Goal: Transaction & Acquisition: Book appointment/travel/reservation

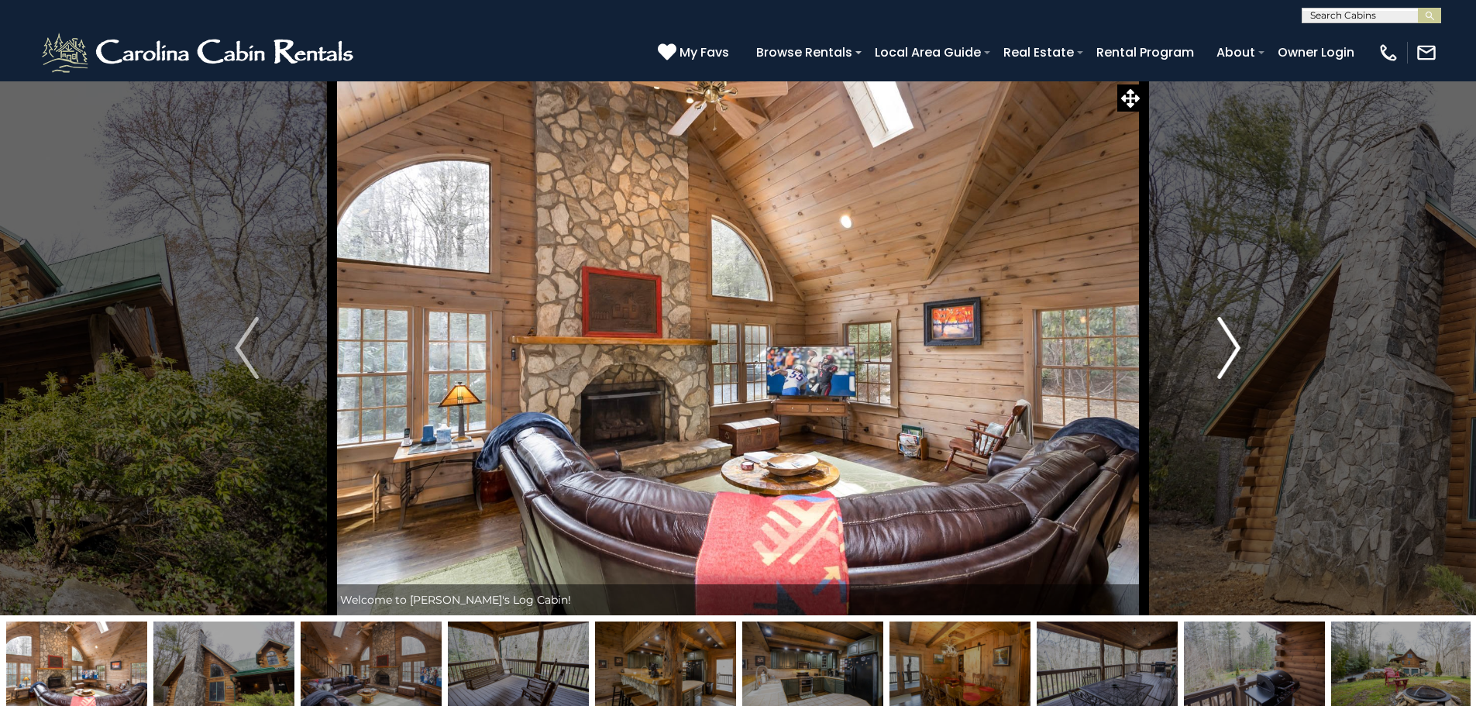
drag, startPoint x: 1170, startPoint y: 474, endPoint x: 1198, endPoint y: 464, distance: 30.4
click at [1170, 474] on button "Next" at bounding box center [1228, 348] width 170 height 535
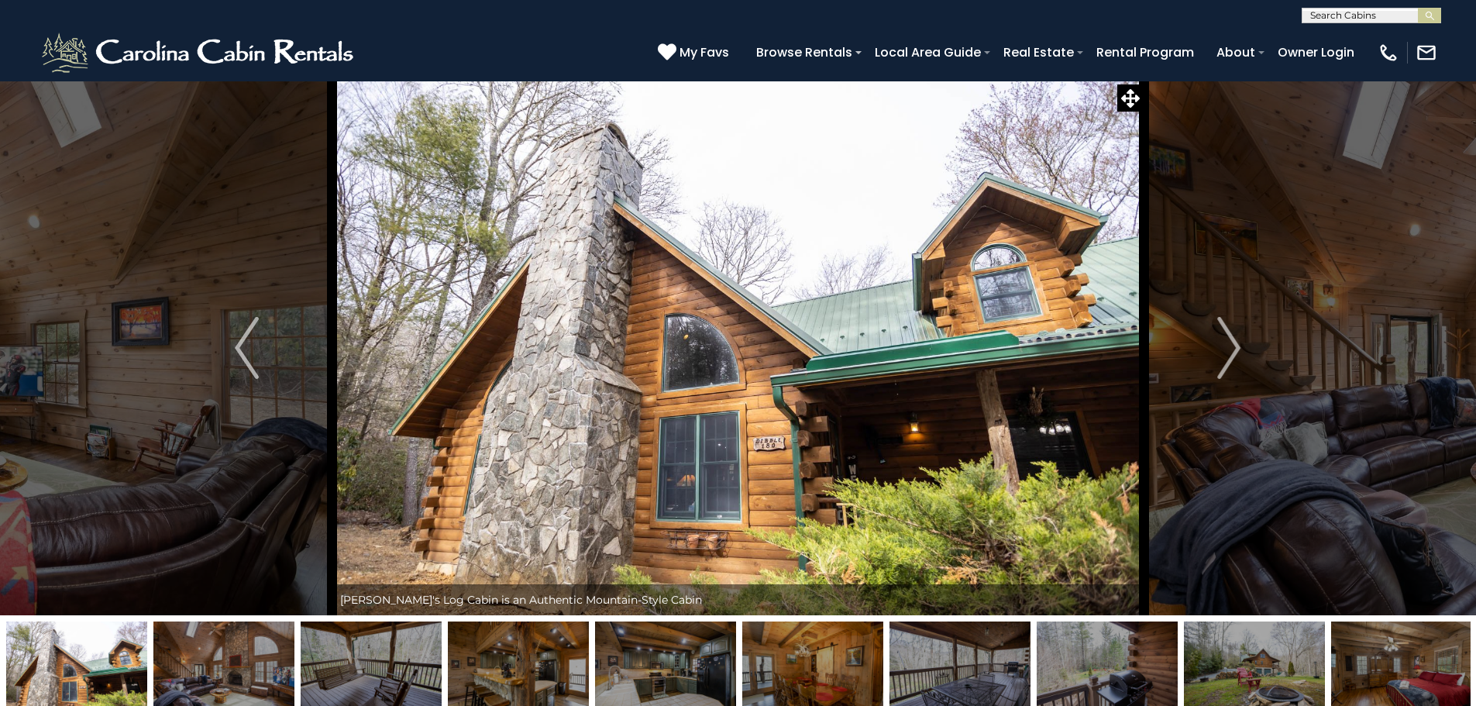
scroll to position [1, 0]
click at [1337, 20] on input "text" at bounding box center [1370, 17] width 136 height 15
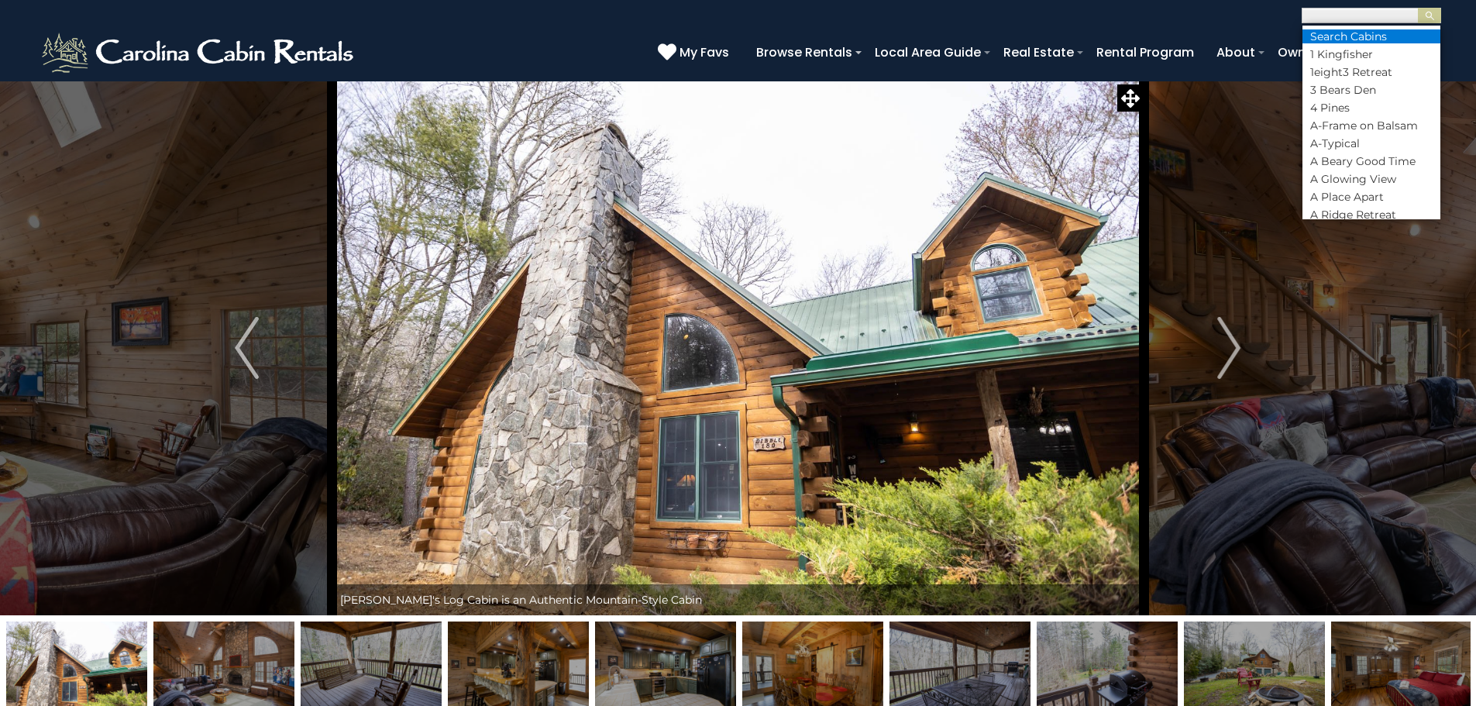
paste input "**********"
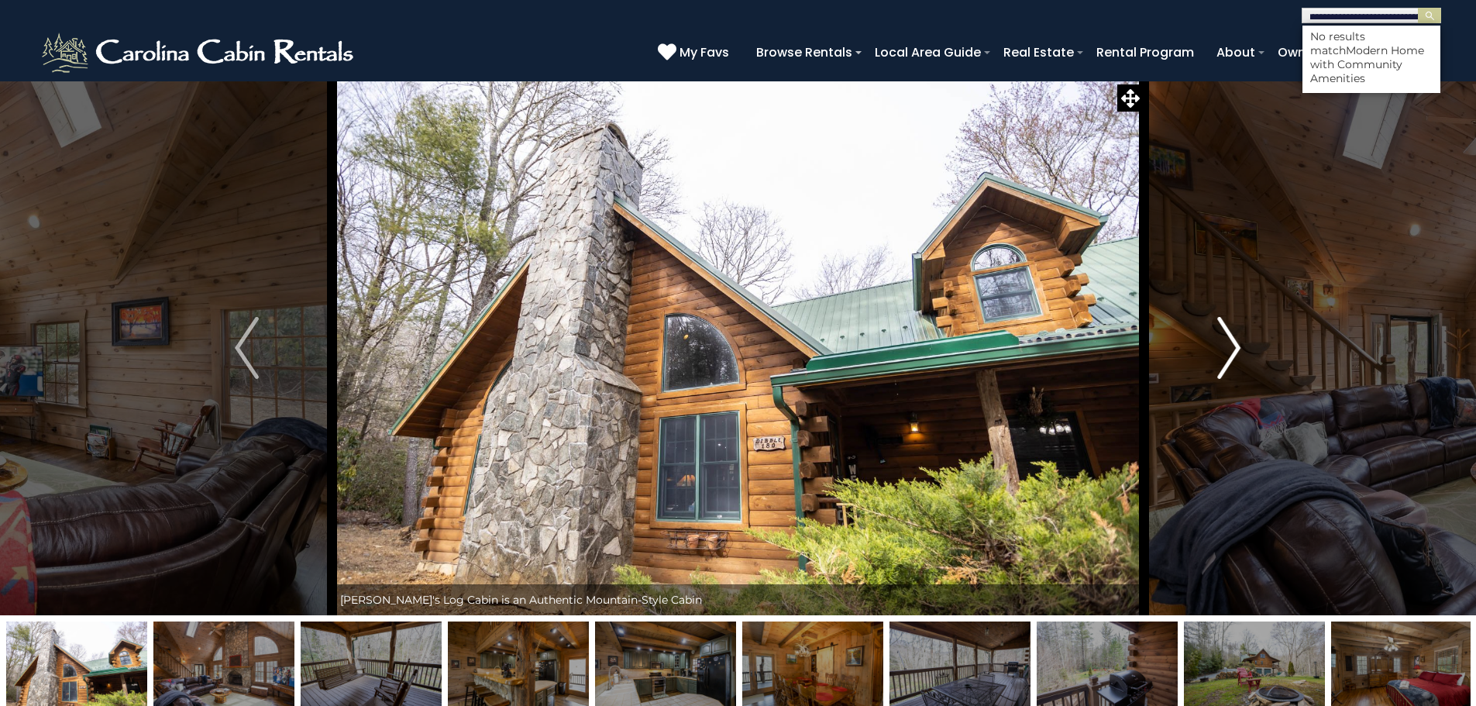
type input "**********"
click at [1206, 373] on button "Next" at bounding box center [1228, 348] width 170 height 535
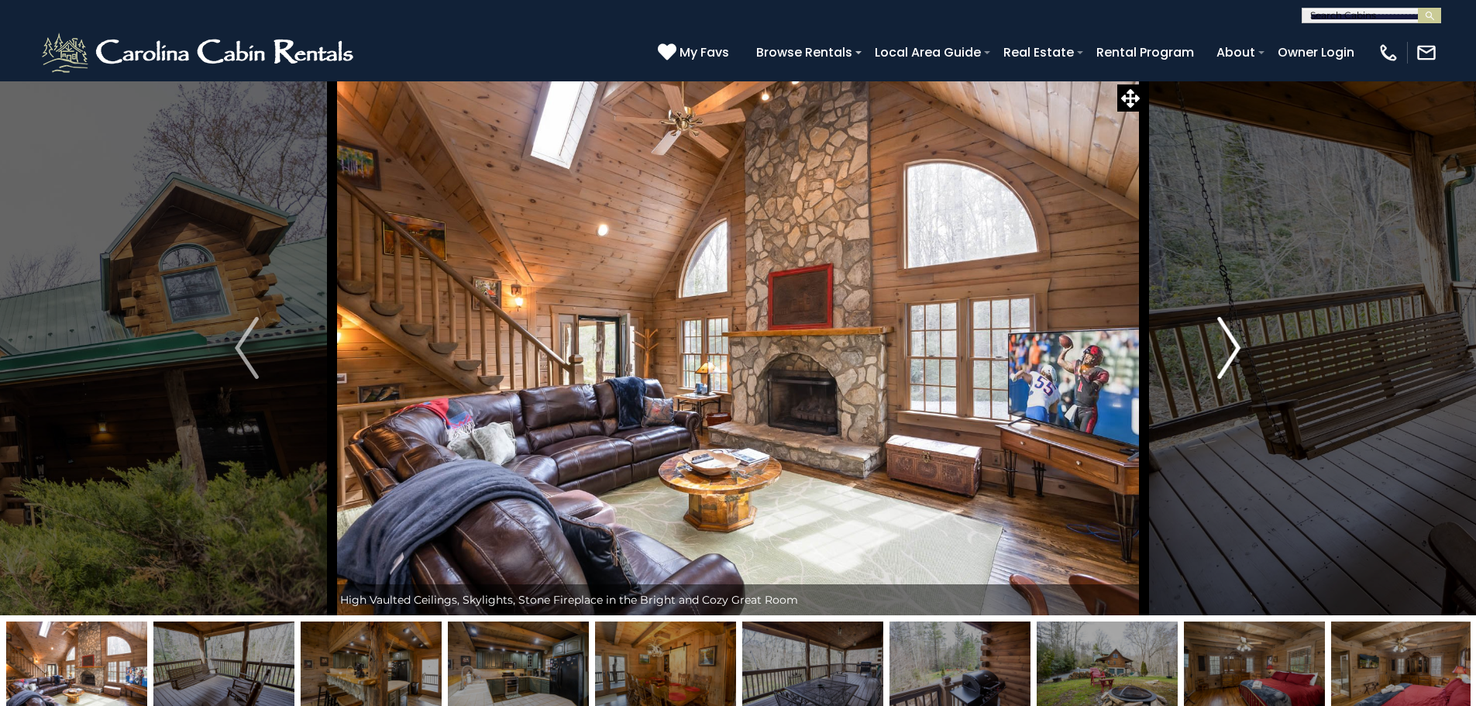
click at [1208, 372] on button "Next" at bounding box center [1228, 348] width 170 height 535
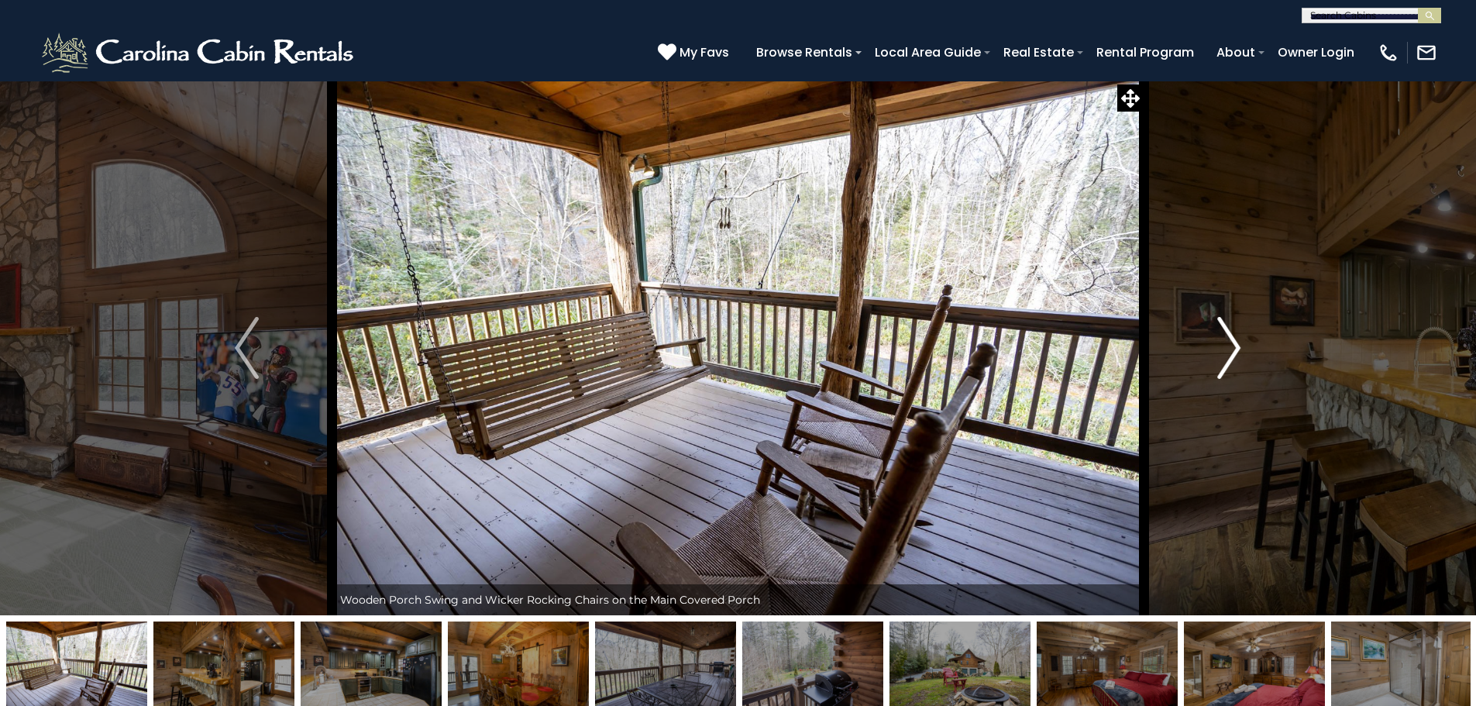
click at [1208, 372] on button "Next" at bounding box center [1228, 348] width 170 height 535
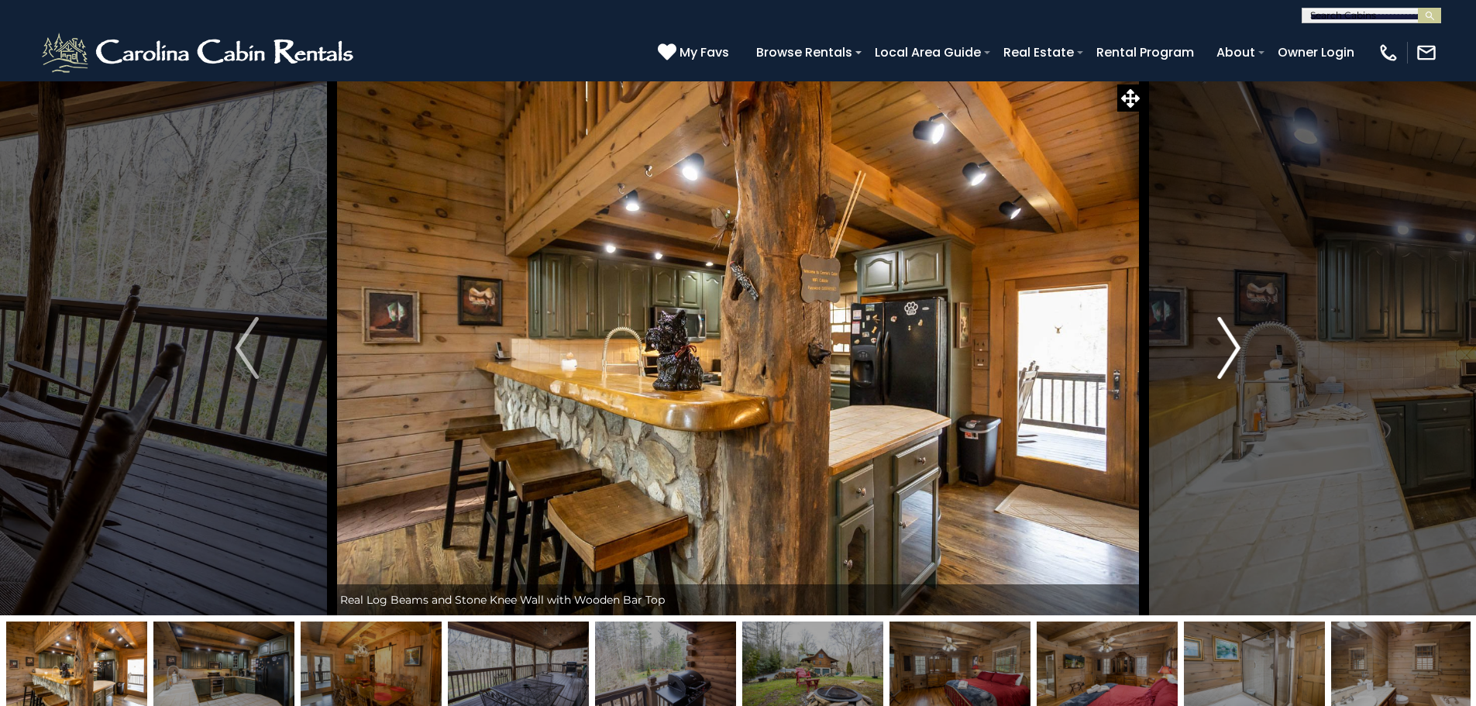
click at [1208, 372] on button "Next" at bounding box center [1228, 348] width 170 height 535
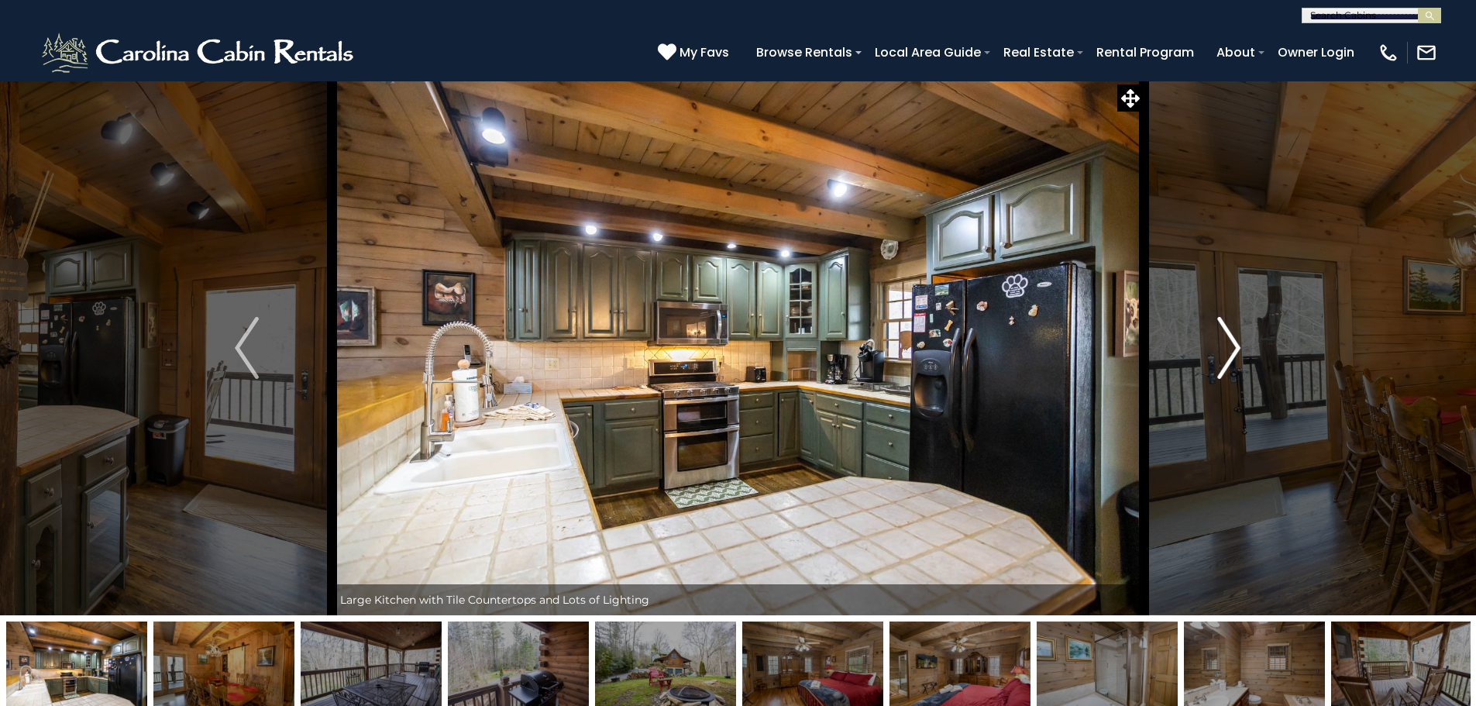
click at [1208, 372] on button "Next" at bounding box center [1228, 348] width 170 height 535
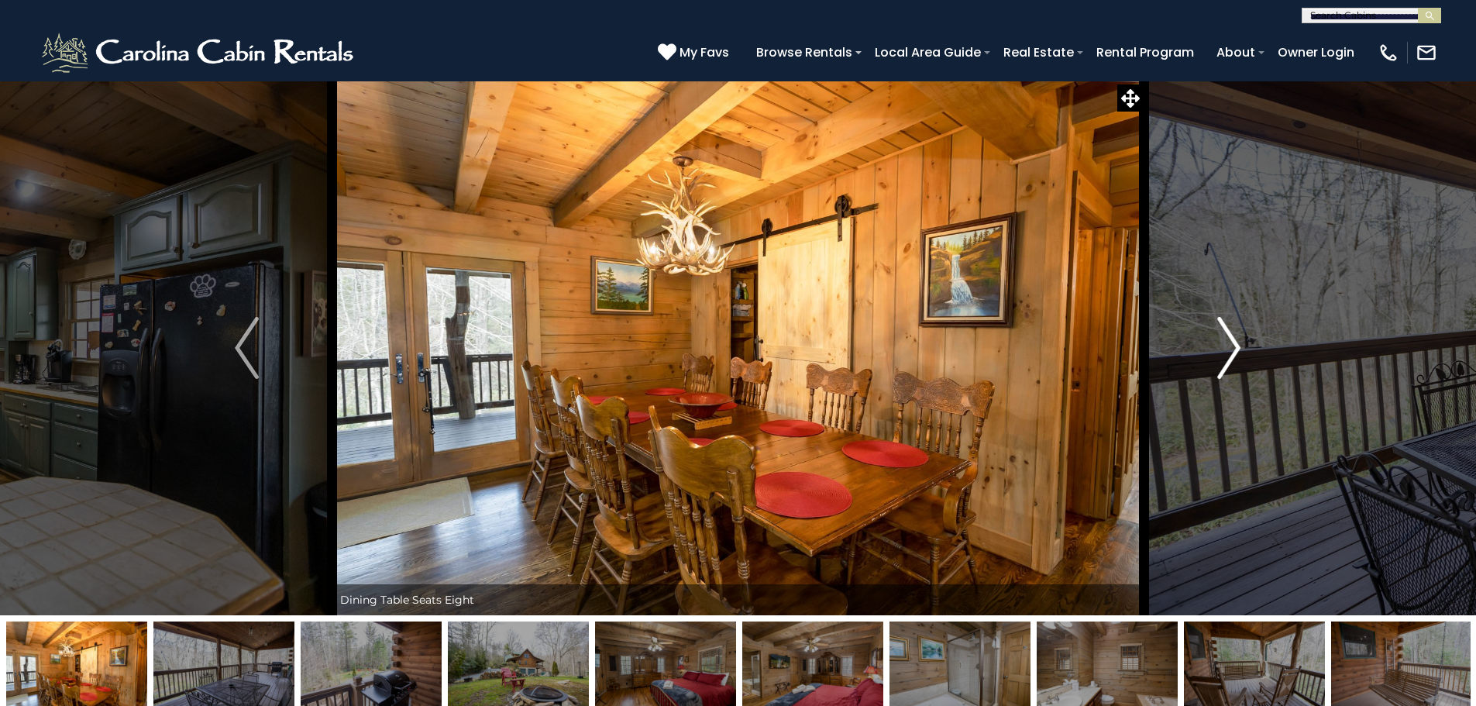
click at [1208, 372] on button "Next" at bounding box center [1228, 348] width 170 height 535
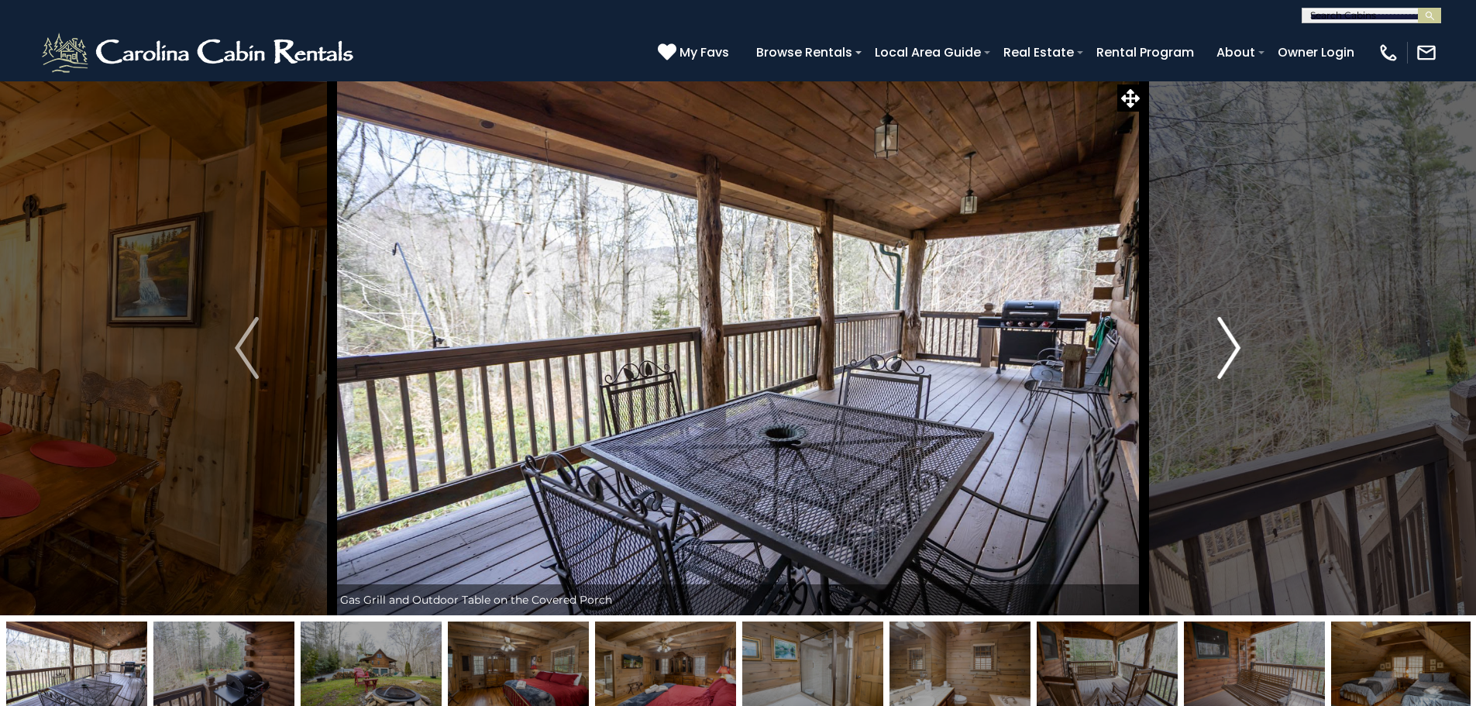
click at [1208, 372] on button "Next" at bounding box center [1228, 348] width 170 height 535
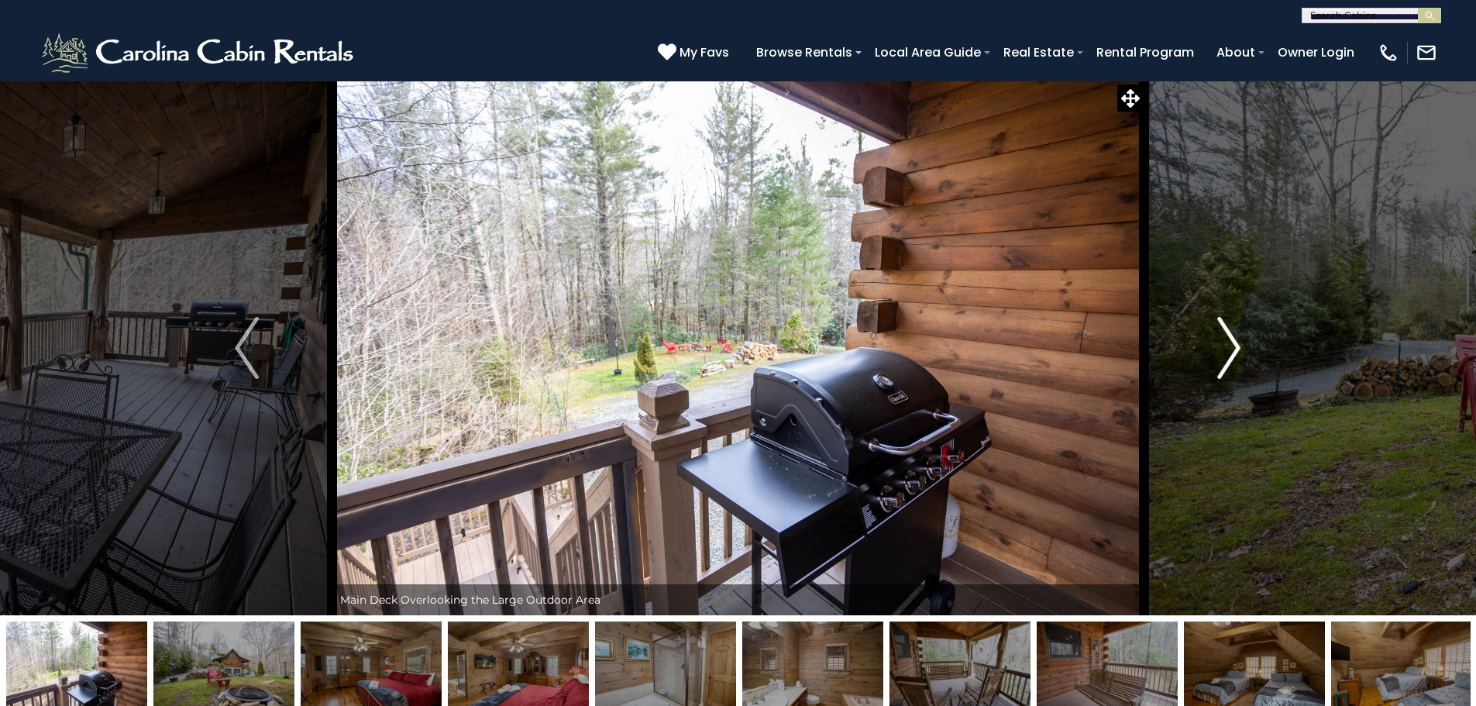
click at [1208, 372] on button "Next" at bounding box center [1228, 348] width 170 height 535
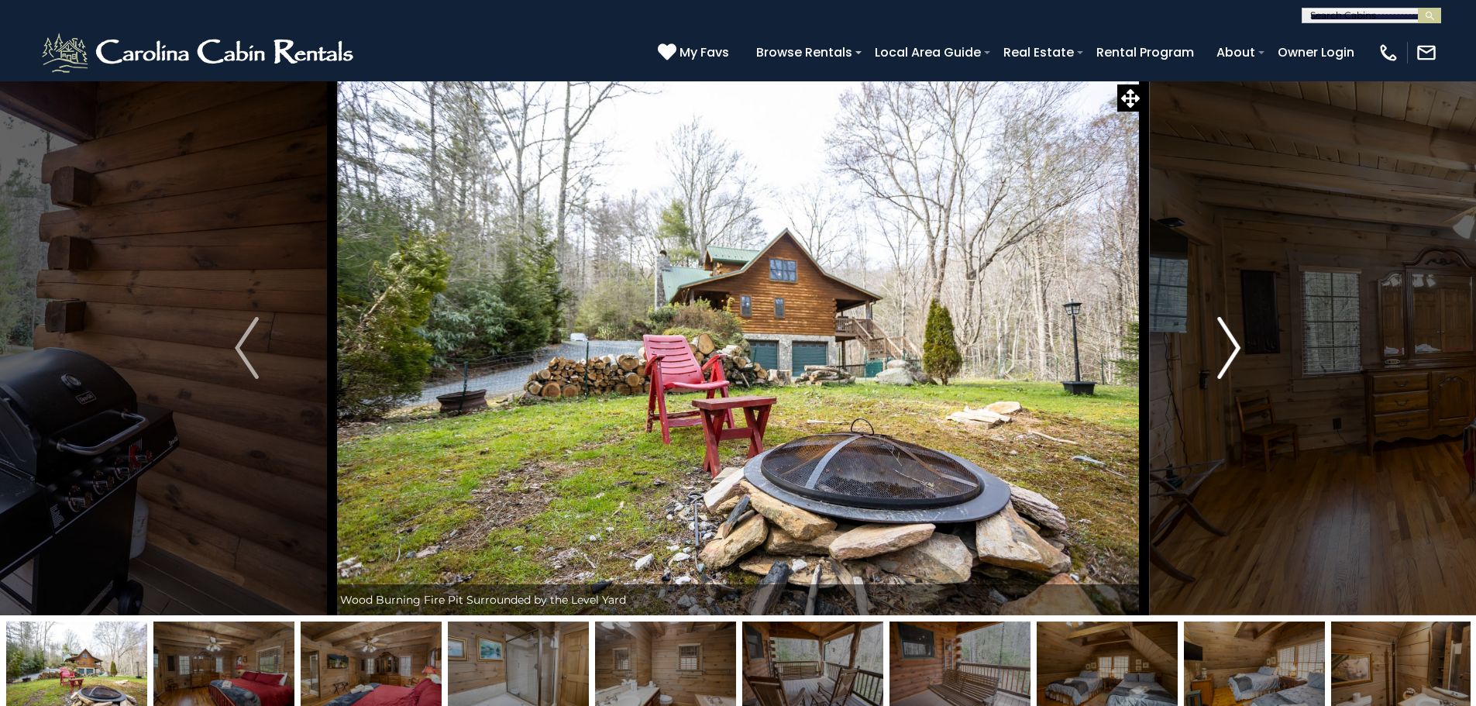
click at [1209, 373] on button "Next" at bounding box center [1228, 348] width 170 height 535
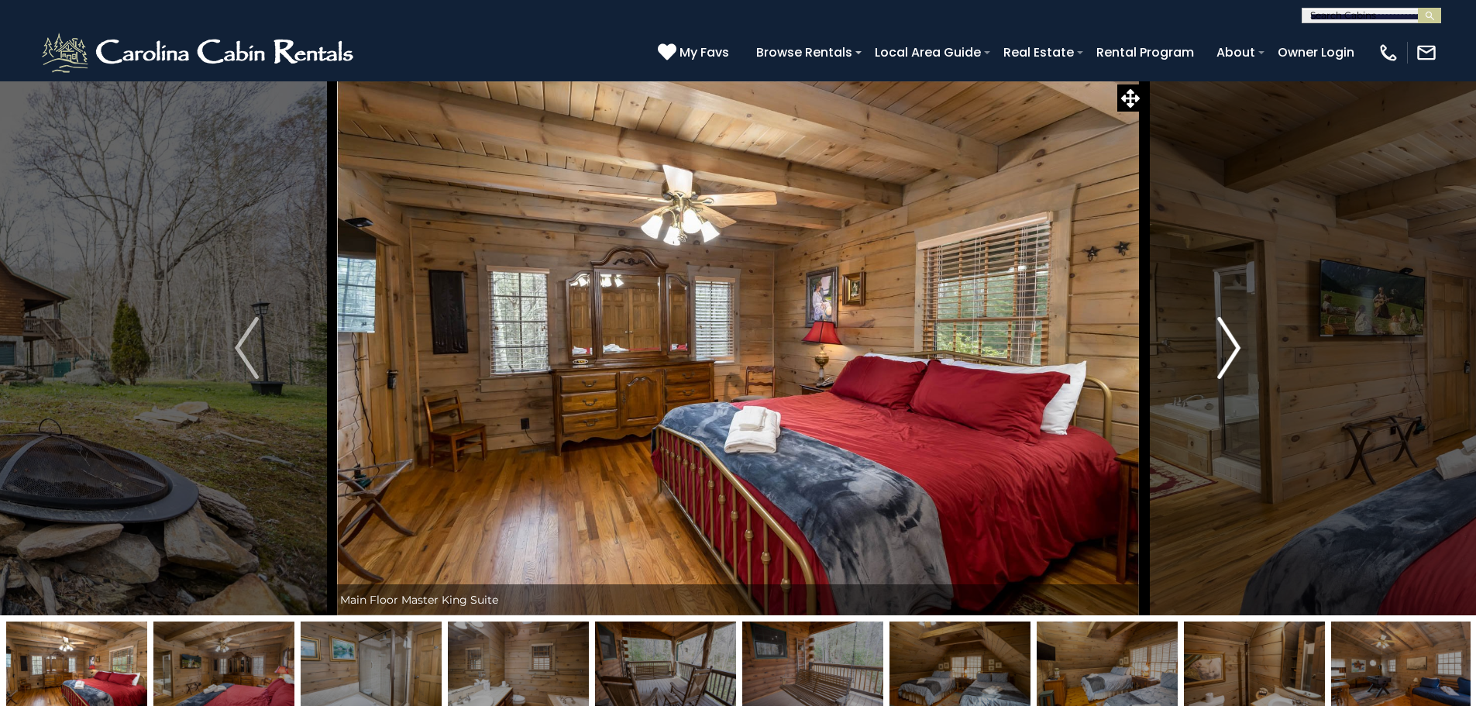
click at [1209, 373] on button "Next" at bounding box center [1228, 348] width 170 height 535
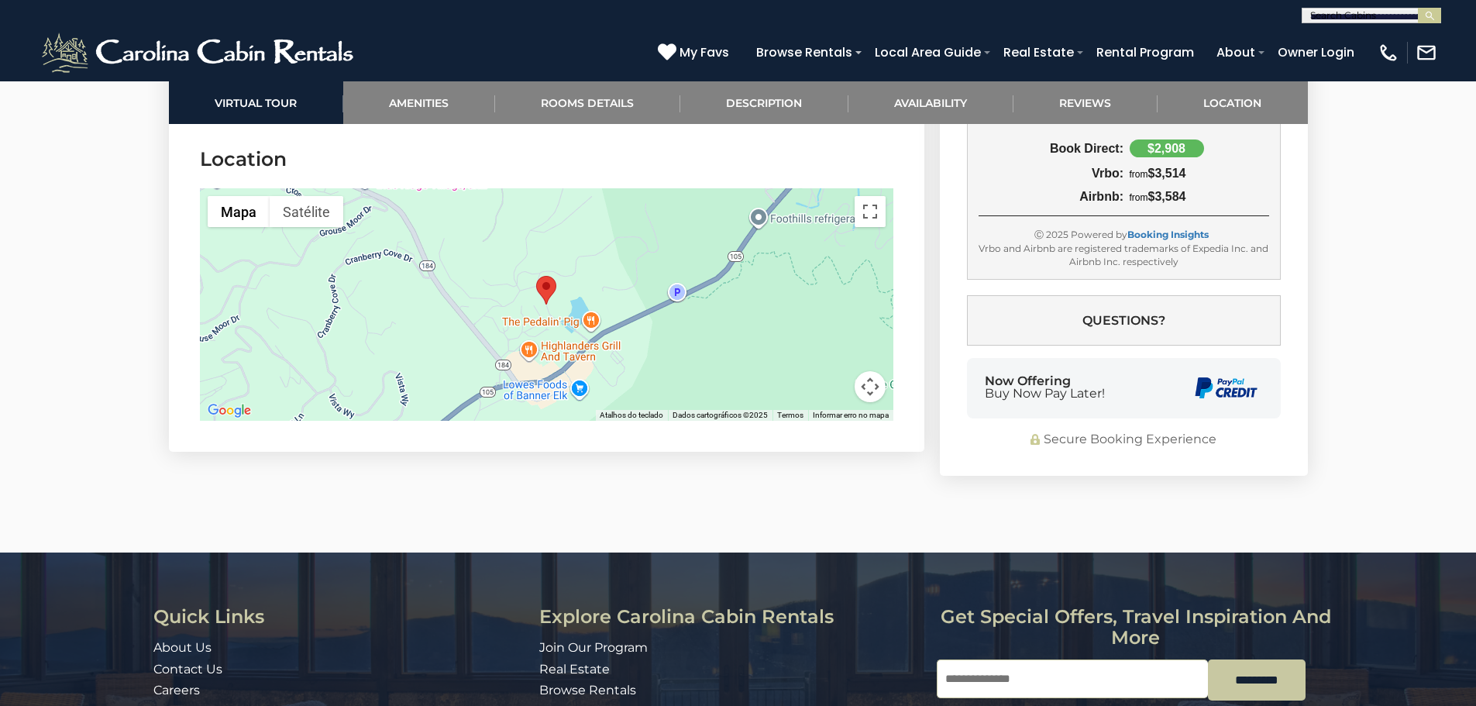
scroll to position [4003, 0]
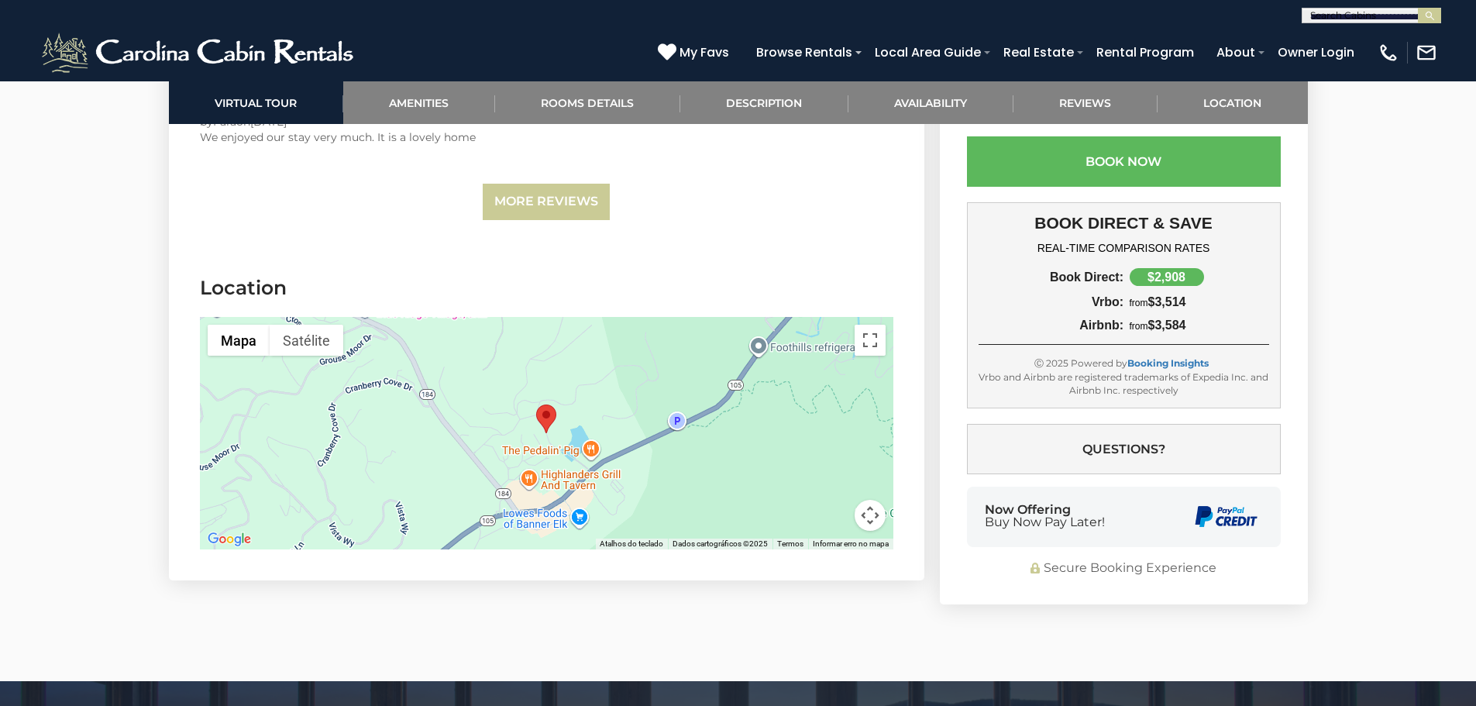
click at [562, 460] on div at bounding box center [546, 433] width 693 height 232
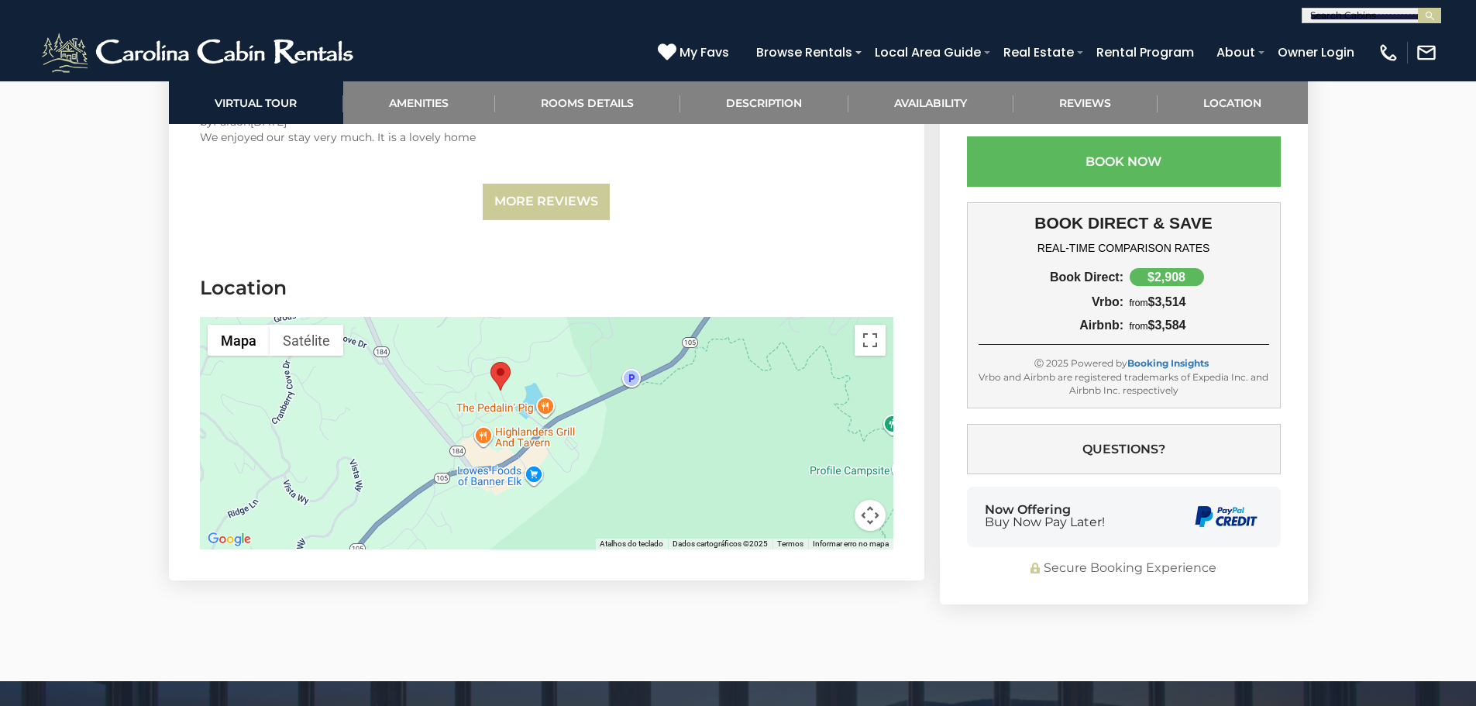
drag, startPoint x: 507, startPoint y: 456, endPoint x: 468, endPoint y: 413, distance: 57.6
click at [468, 413] on div at bounding box center [546, 433] width 693 height 232
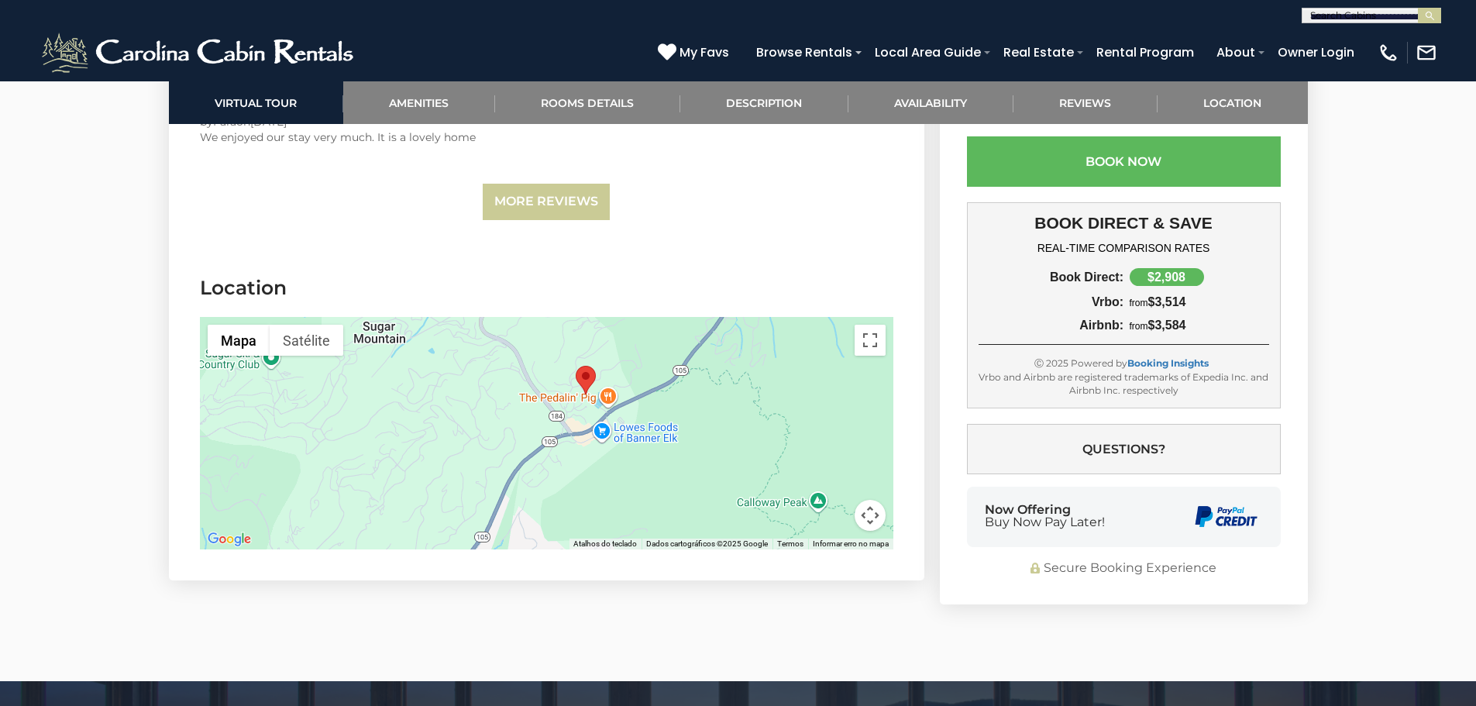
drag, startPoint x: 483, startPoint y: 418, endPoint x: 547, endPoint y: 399, distance: 66.4
click at [547, 399] on div at bounding box center [546, 433] width 693 height 232
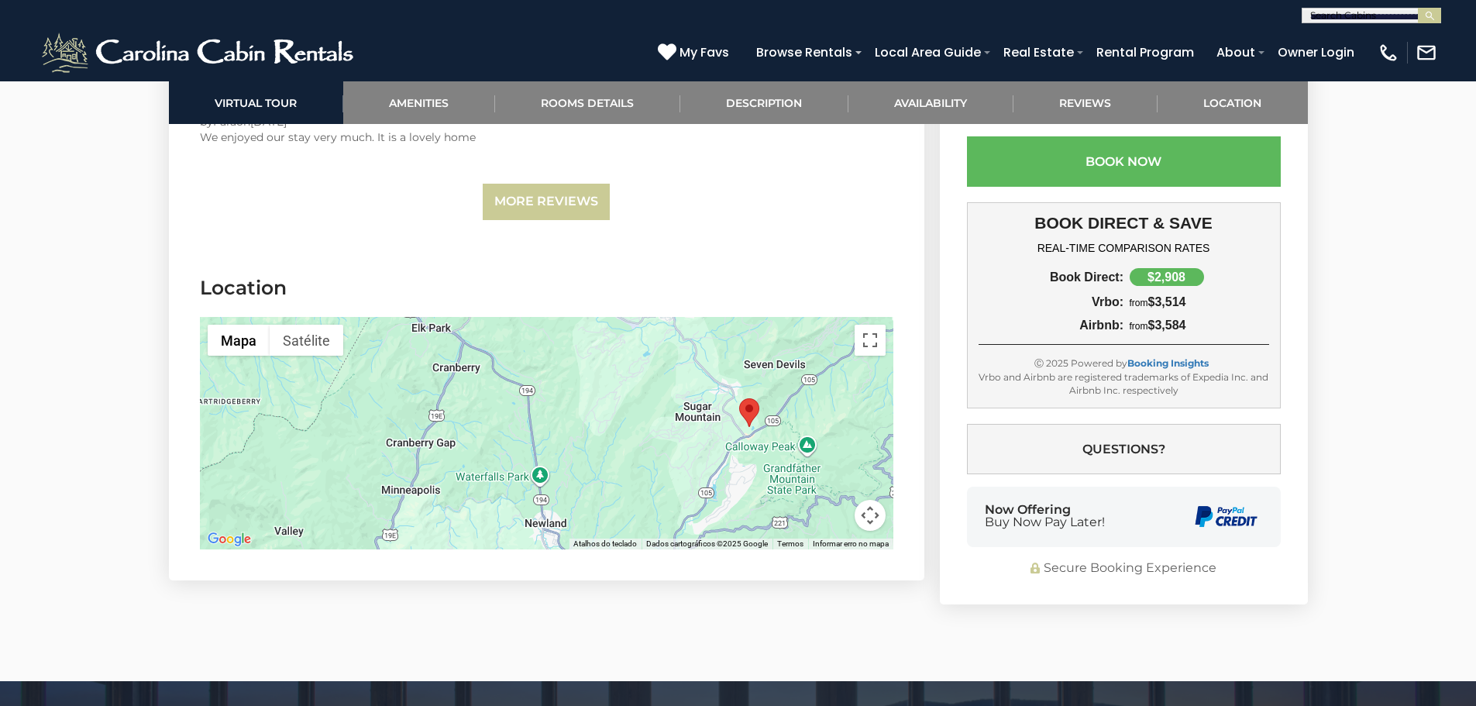
drag, startPoint x: 509, startPoint y: 414, endPoint x: 676, endPoint y: 421, distance: 167.5
click at [677, 421] on div at bounding box center [546, 433] width 693 height 232
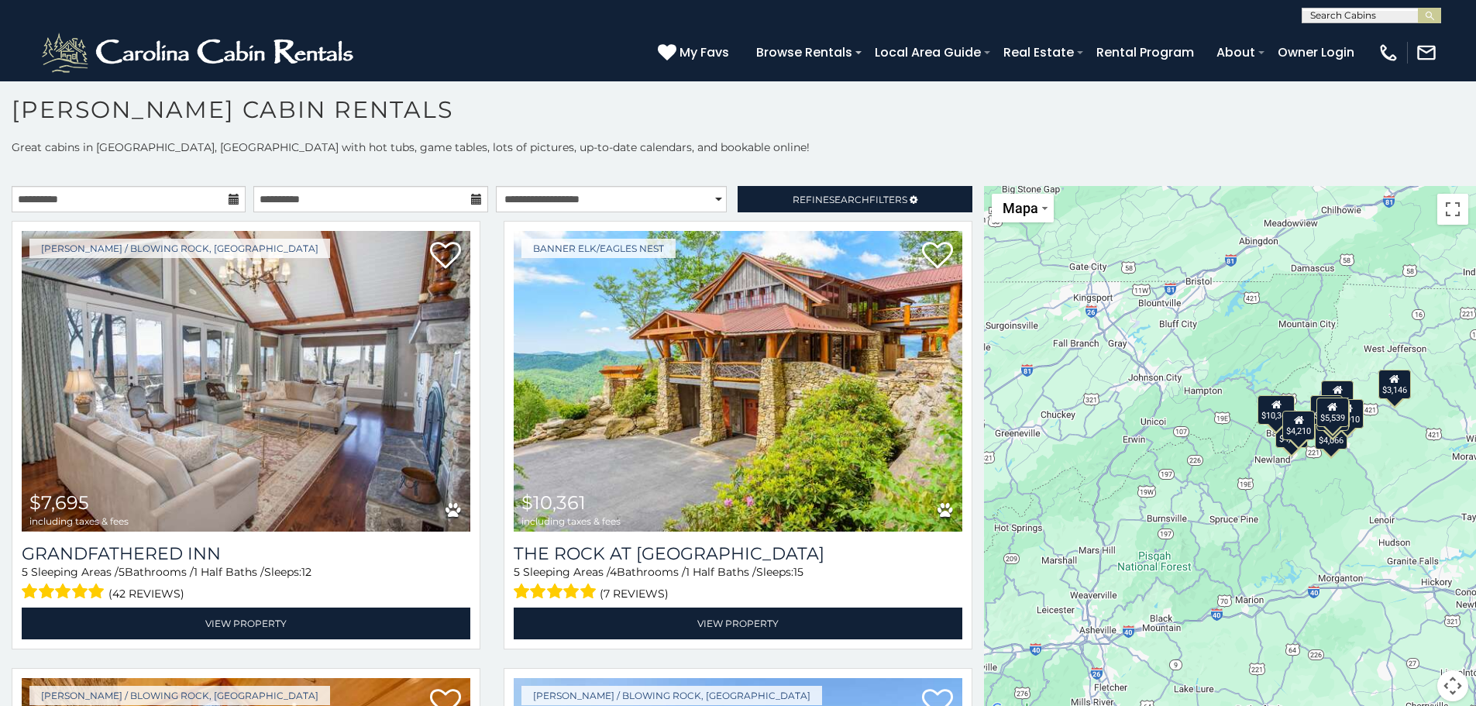
drag, startPoint x: 1308, startPoint y: 516, endPoint x: 1408, endPoint y: 498, distance: 101.5
click at [1408, 498] on div "$7,695 $10,361 $5,428 $5,539 $3,146 $4,210 $4,386 $4,786 $4,066 $4,190 $3,910 $…" at bounding box center [1230, 453] width 492 height 534
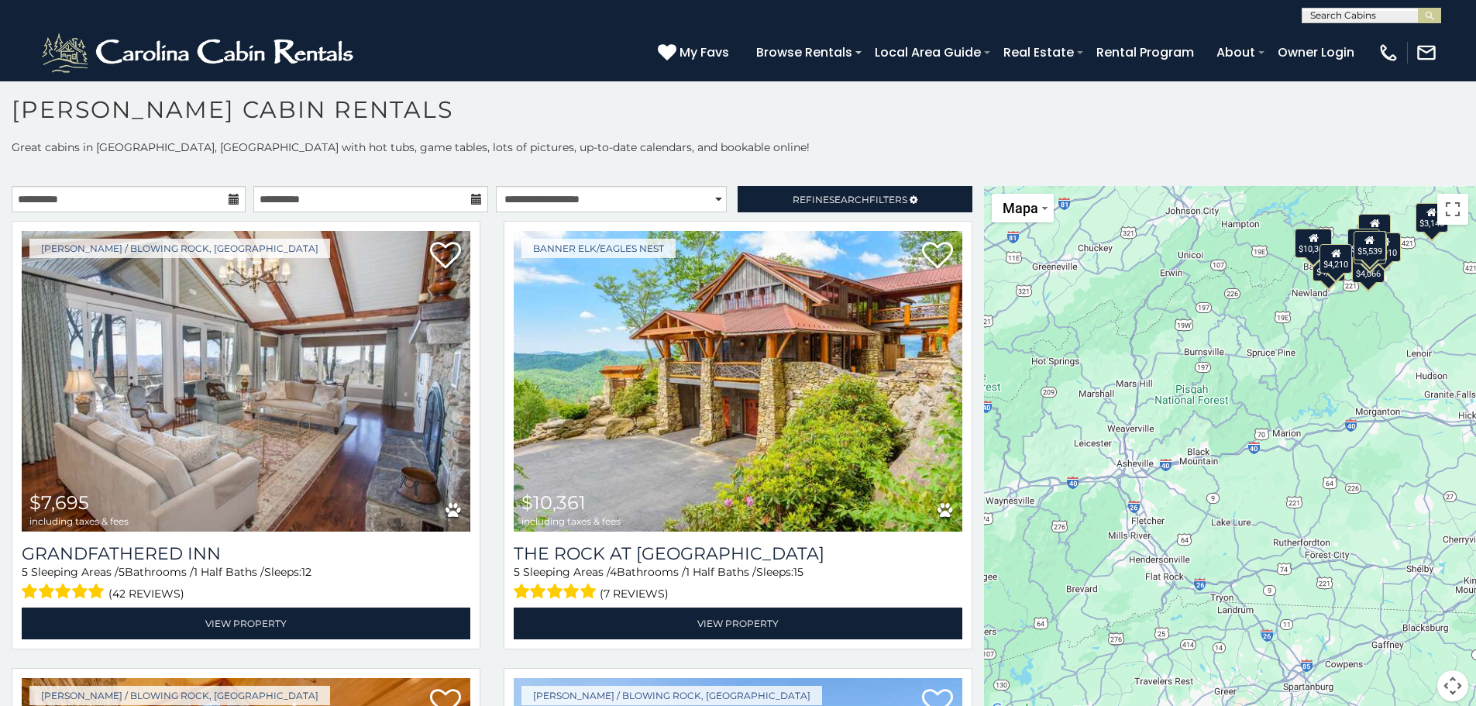
drag, startPoint x: 1209, startPoint y: 567, endPoint x: 1248, endPoint y: 399, distance: 172.7
click at [1248, 399] on div "$7,695 $10,361 $5,428 $5,539 $3,146 $4,210 $4,386 $4,786 $4,066 $4,190 $3,910 $…" at bounding box center [1230, 453] width 492 height 534
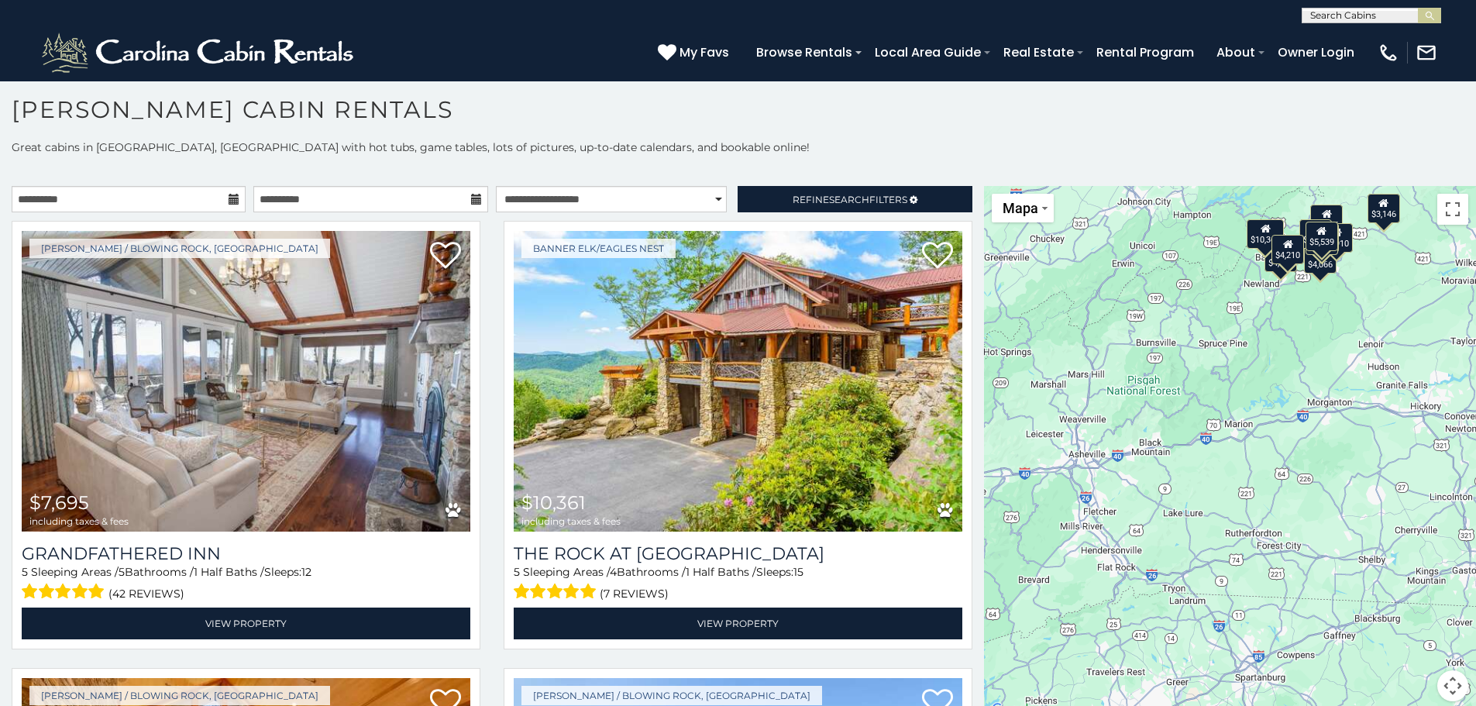
drag, startPoint x: 1167, startPoint y: 494, endPoint x: 1126, endPoint y: 484, distance: 42.3
click at [1119, 484] on div "$7,695 $10,361 $5,428 $5,539 $3,146 $4,210 $4,386 $4,786 $4,066 $4,190 $3,910 $…" at bounding box center [1230, 453] width 492 height 534
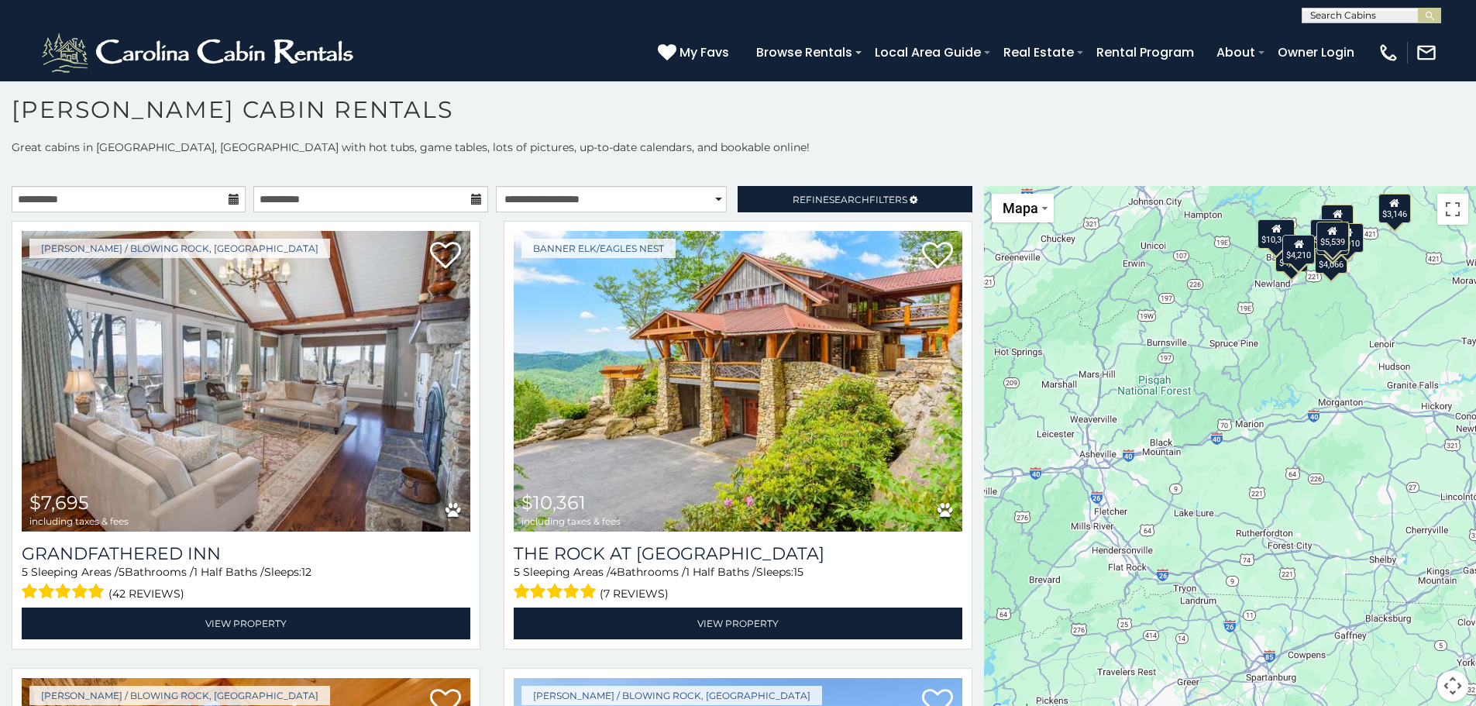
click at [1123, 452] on div "$7,695 $10,361 $5,428 $5,539 $3,146 $4,210 $4,386 $4,786 $4,066 $4,190 $3,910 $…" at bounding box center [1230, 453] width 492 height 534
click at [1087, 470] on div "$7,695 $10,361 $5,428 $5,539 $3,146 $4,210 $4,386 $4,786 $4,066 $4,190 $3,910 $…" at bounding box center [1230, 453] width 492 height 534
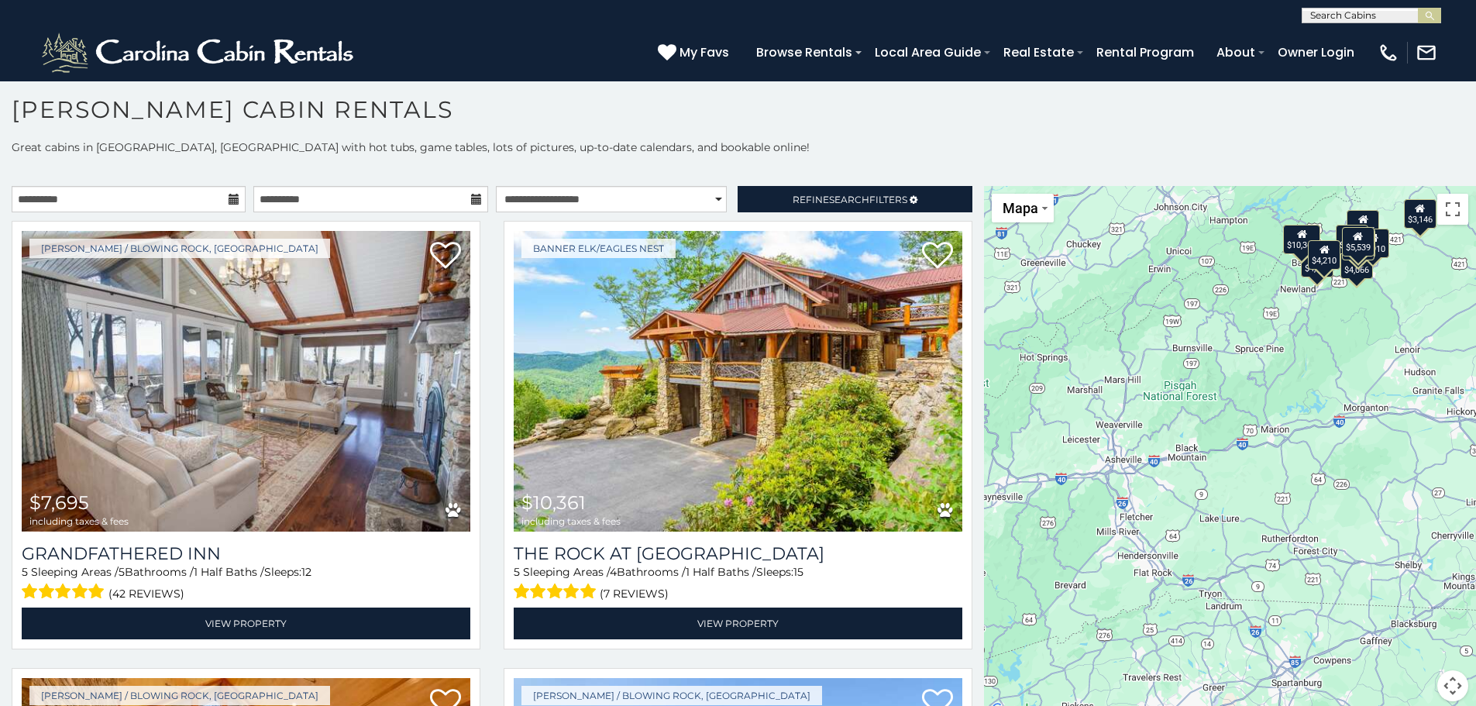
drag, startPoint x: 1137, startPoint y: 516, endPoint x: 1166, endPoint y: 521, distance: 29.0
click at [1166, 521] on div "$7,695 $10,361 $5,428 $5,539 $3,146 $4,210 $4,386 $4,786 $4,066 $4,190 $3,910 $…" at bounding box center [1230, 453] width 492 height 534
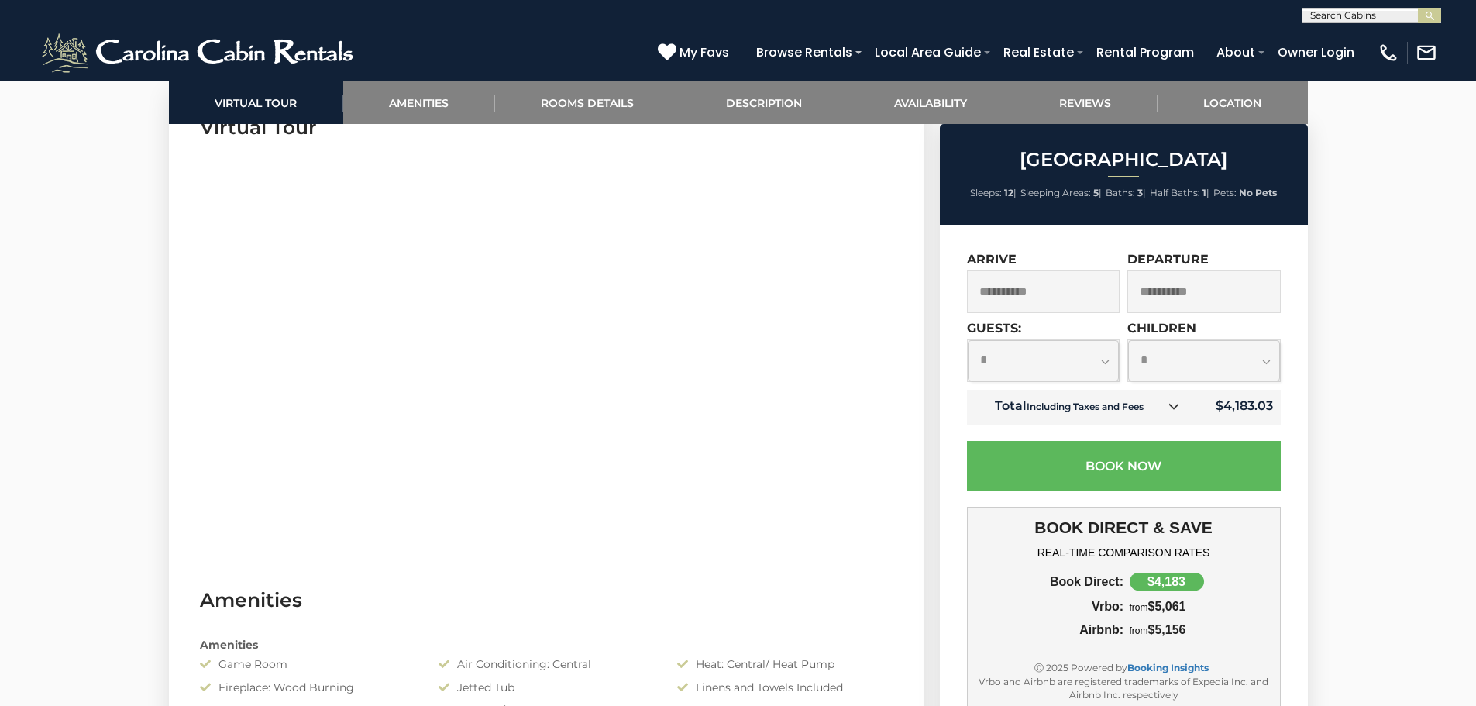
scroll to position [517, 0]
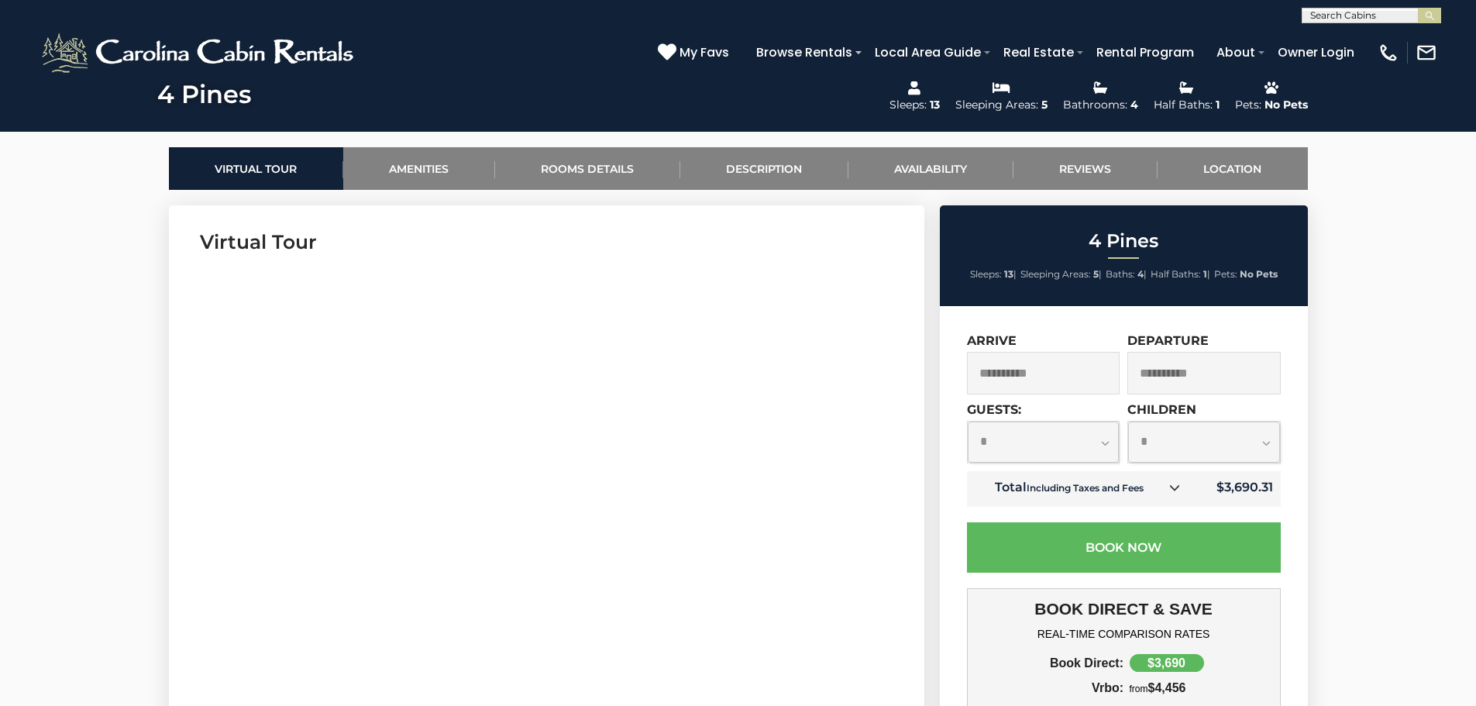
scroll to position [775, 0]
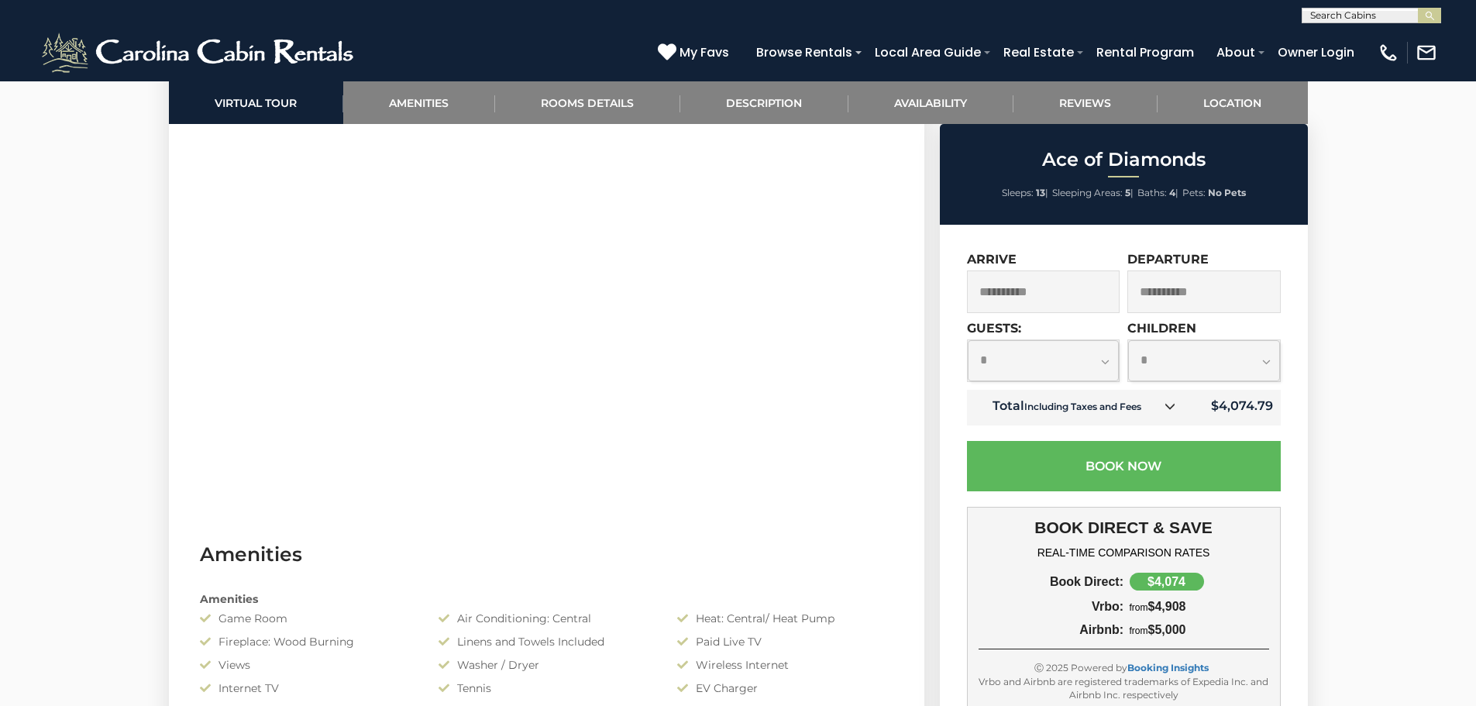
scroll to position [1033, 0]
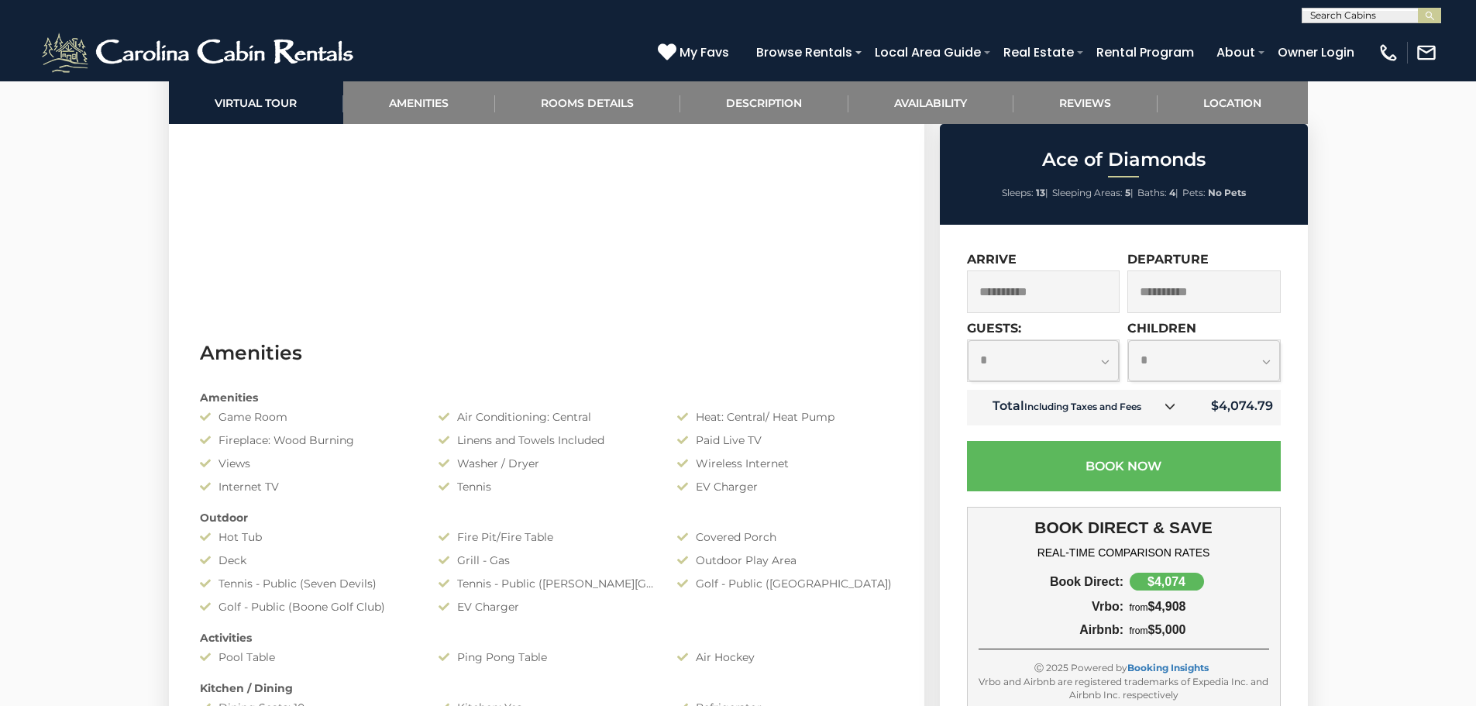
click at [1068, 407] on small "Including Taxes and Fees" at bounding box center [1082, 407] width 117 height 12
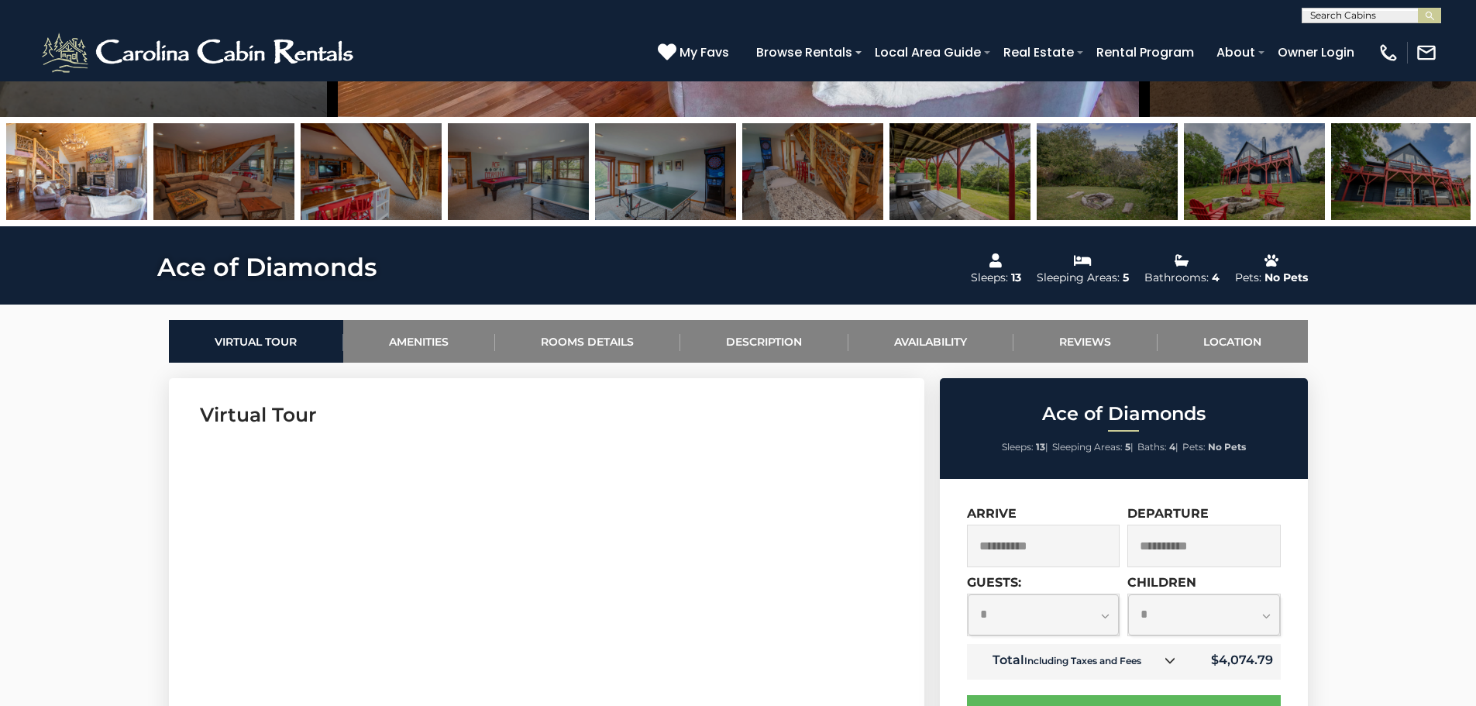
scroll to position [0, 0]
